Goal: Task Accomplishment & Management: Manage account settings

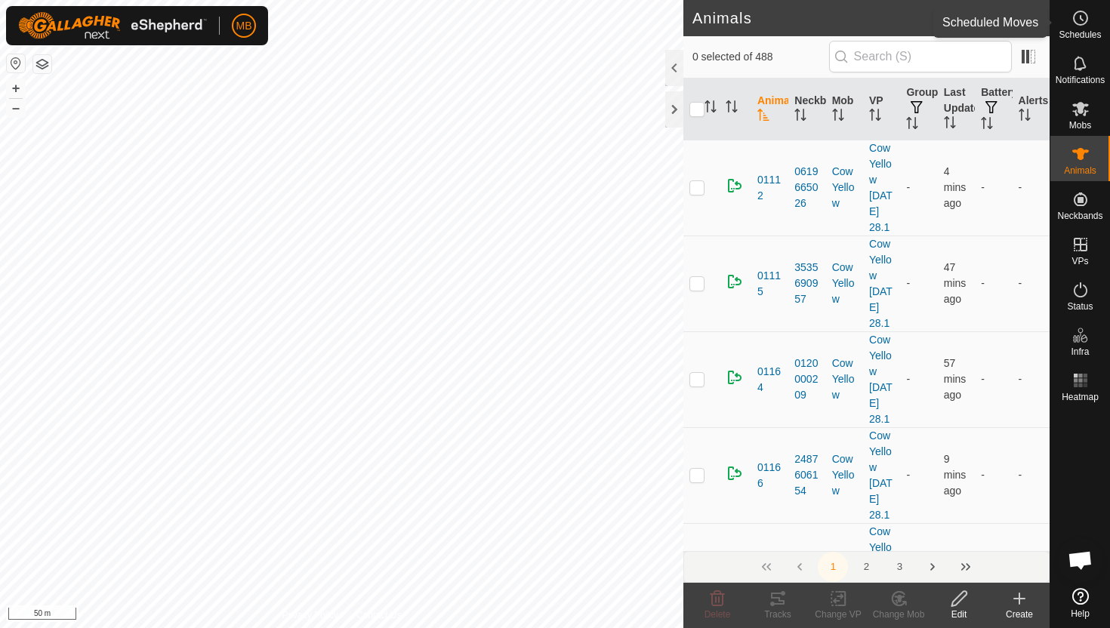
click at [1086, 16] on circle at bounding box center [1081, 18] width 14 height 14
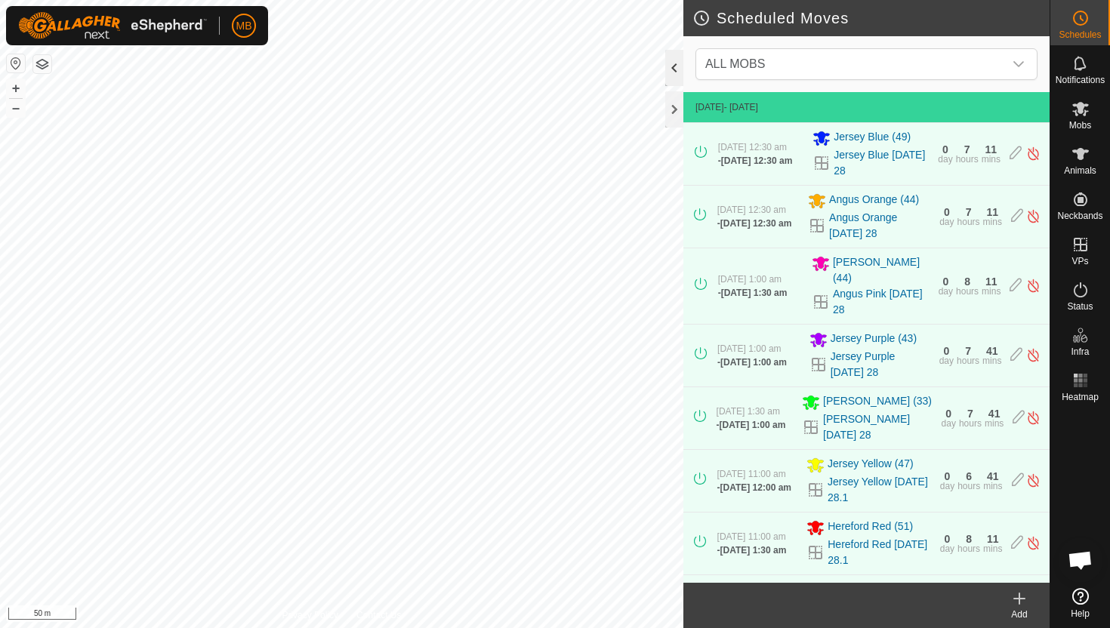
click at [679, 66] on div at bounding box center [674, 68] width 18 height 36
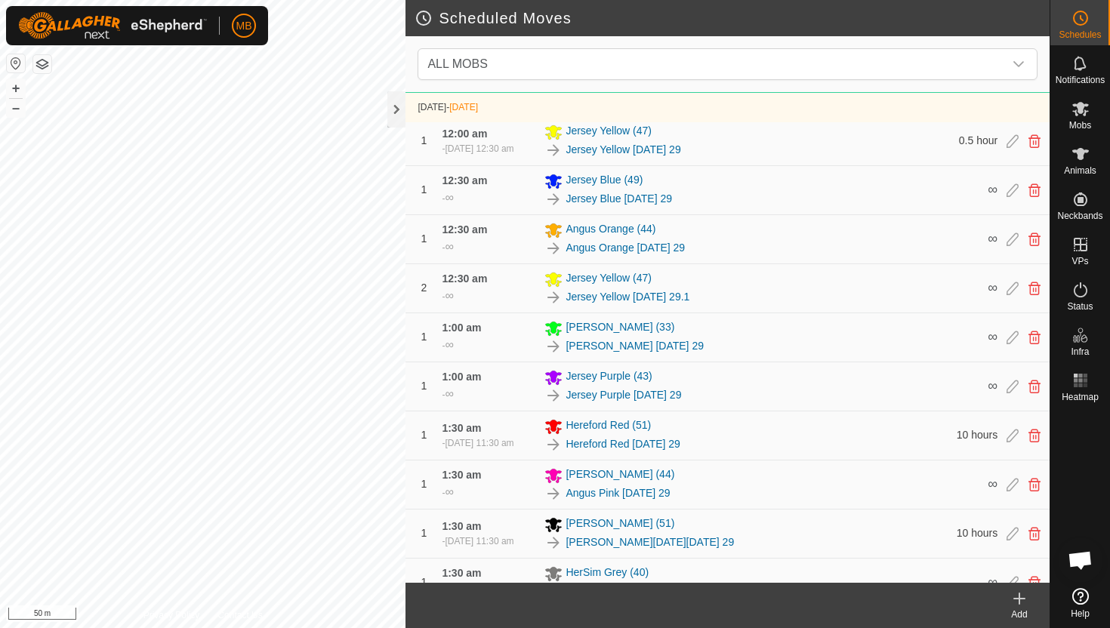
scroll to position [480, 0]
click at [1037, 294] on icon at bounding box center [1035, 287] width 12 height 14
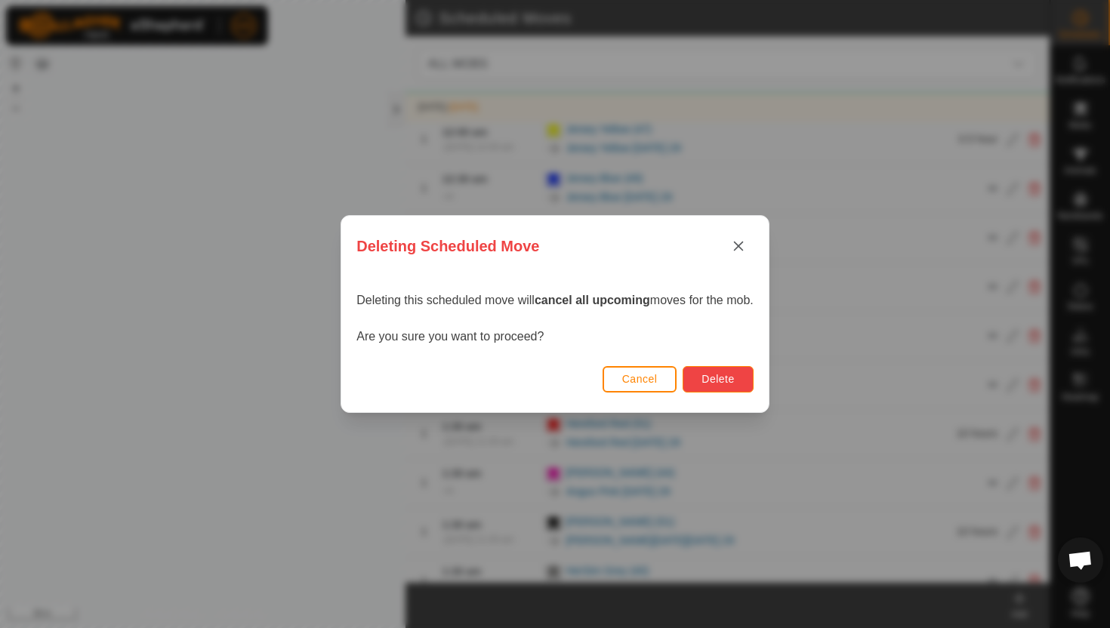
click at [743, 384] on button "Delete" at bounding box center [718, 379] width 70 height 26
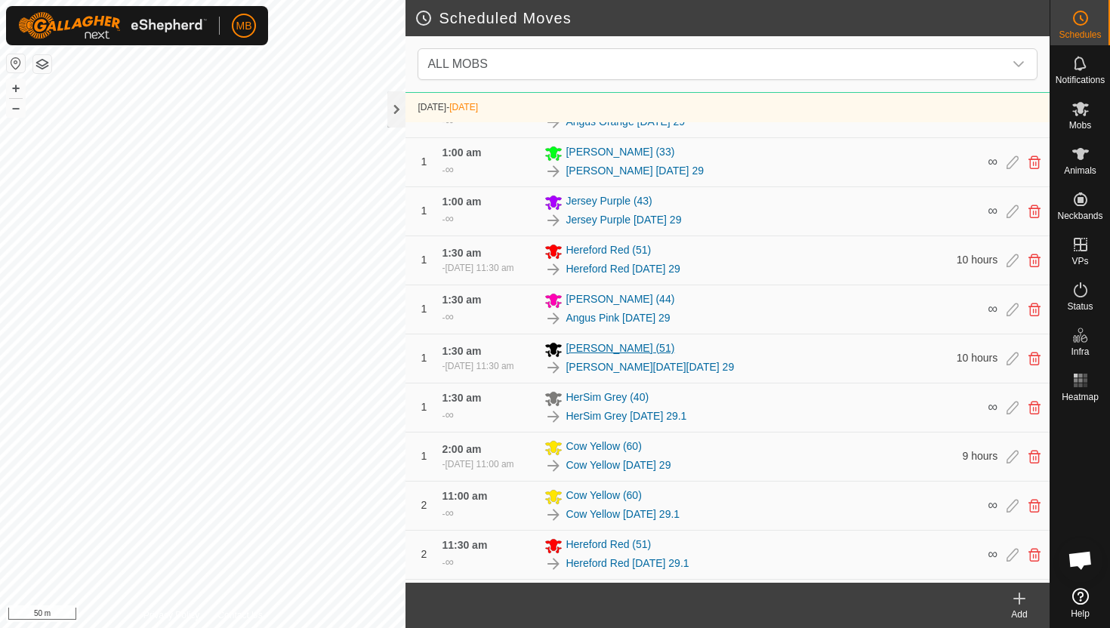
scroll to position [609, 0]
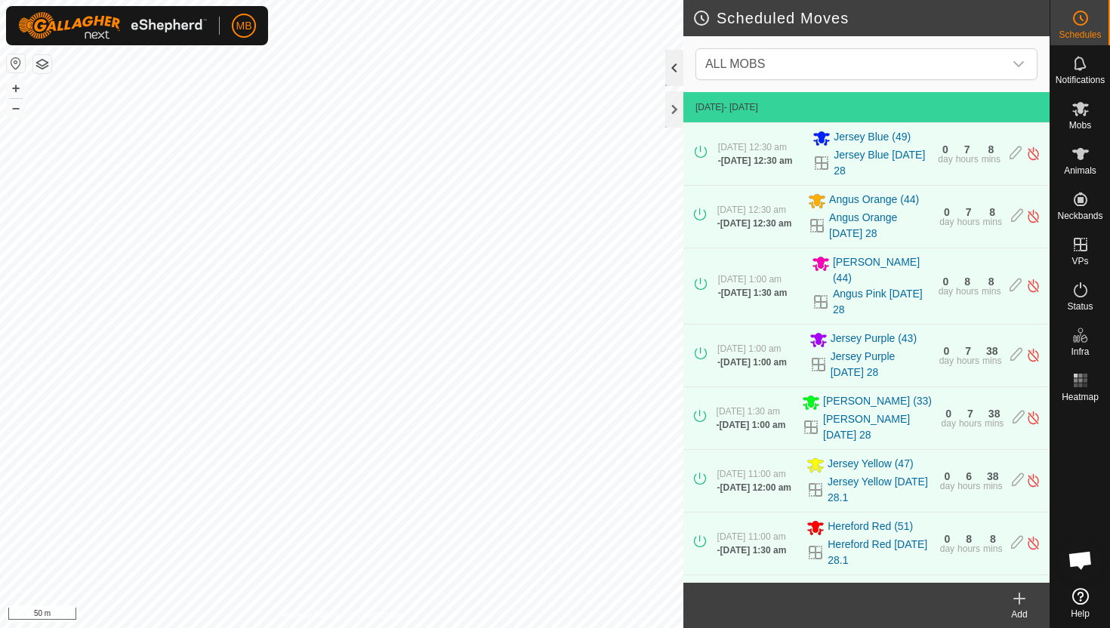
click at [675, 64] on div at bounding box center [674, 68] width 18 height 36
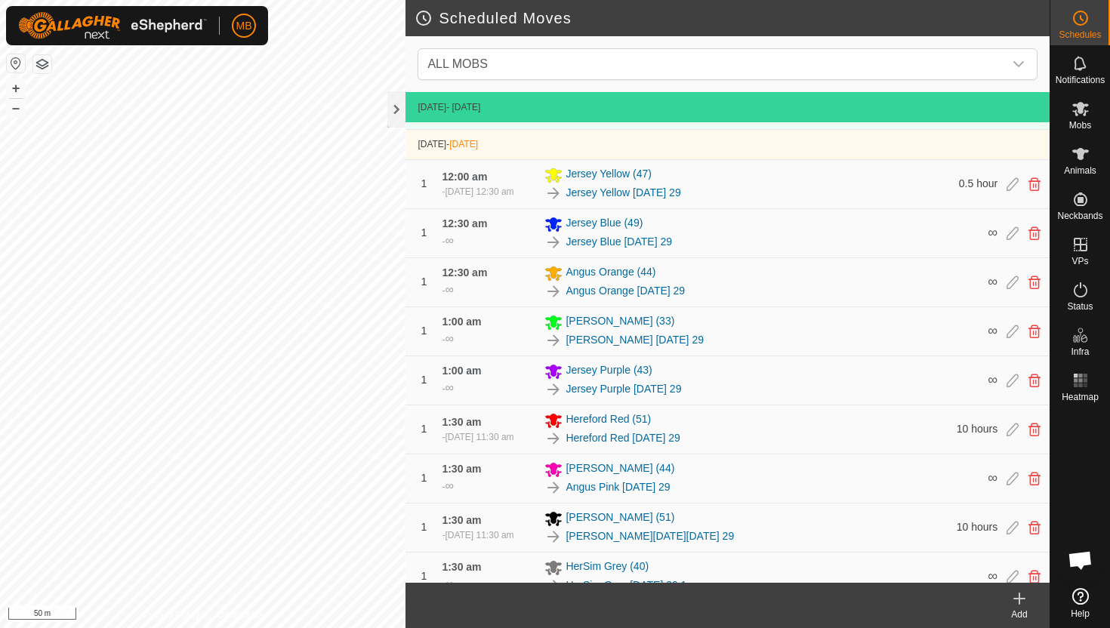
scroll to position [439, 0]
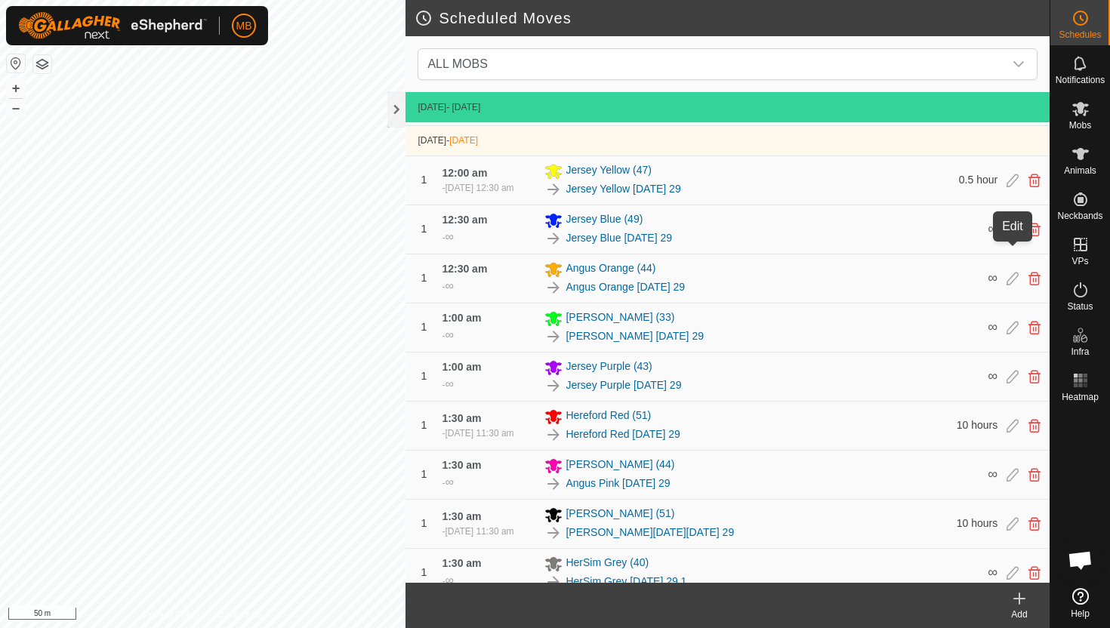
click at [1011, 187] on icon at bounding box center [1013, 181] width 12 height 14
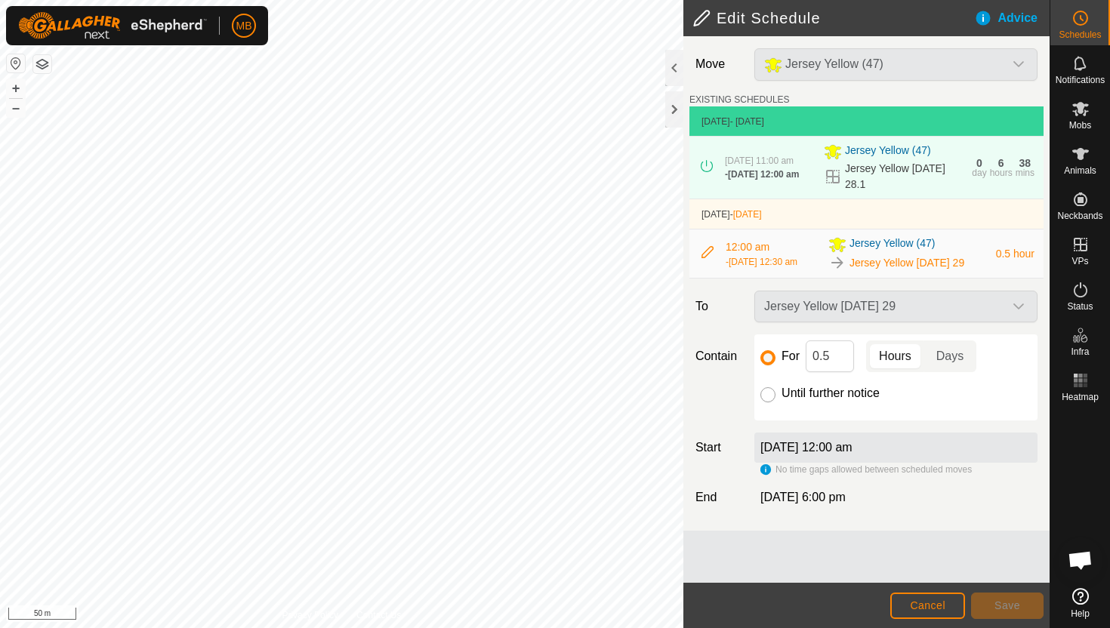
click at [770, 403] on input "Until further notice" at bounding box center [768, 394] width 15 height 15
radio input "true"
click at [1013, 603] on span "Save" at bounding box center [1008, 606] width 26 height 12
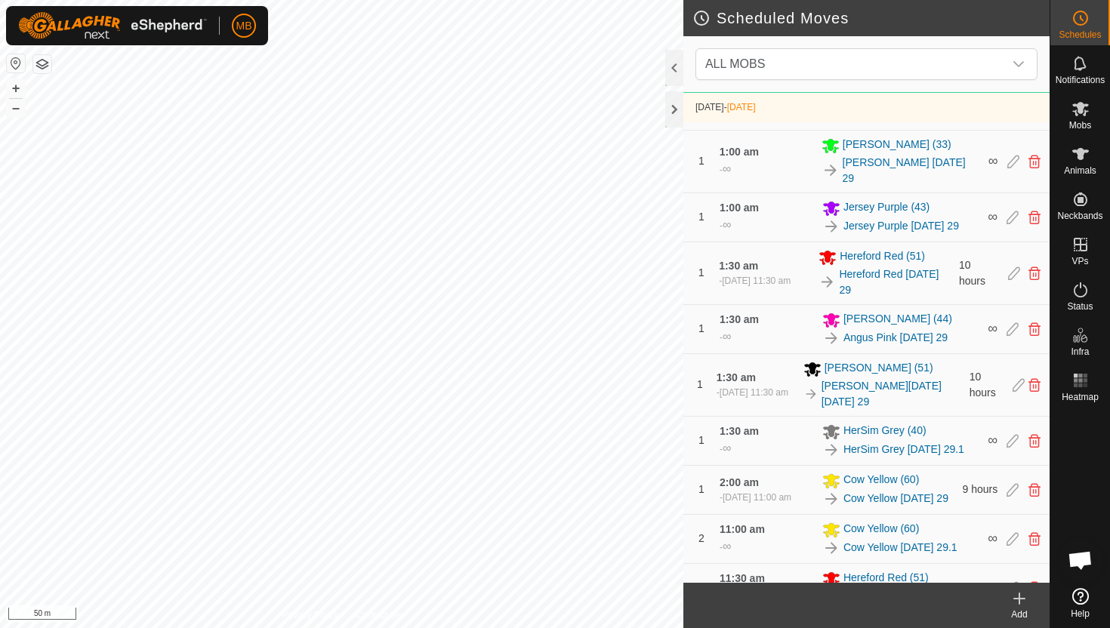
scroll to position [847, 0]
